Goal: Information Seeking & Learning: Learn about a topic

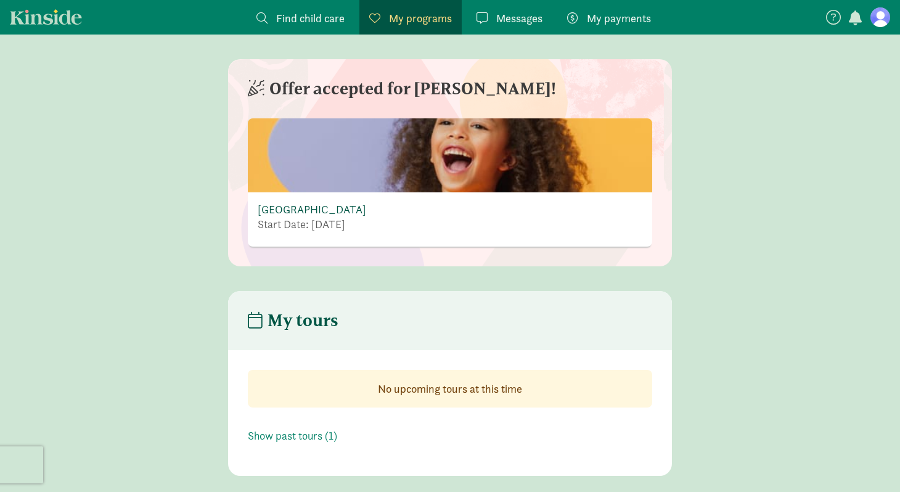
click at [340, 211] on link "[GEOGRAPHIC_DATA]" at bounding box center [312, 209] width 108 height 14
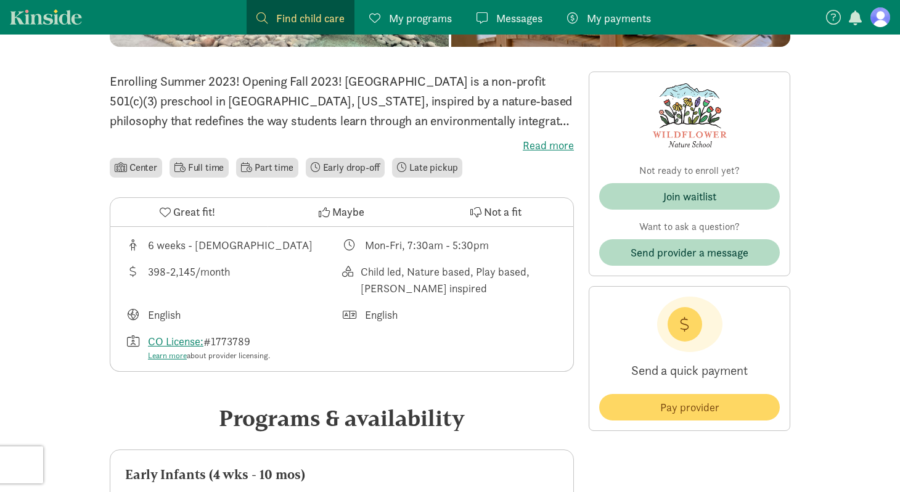
scroll to position [429, 0]
